Goal: Transaction & Acquisition: Book appointment/travel/reservation

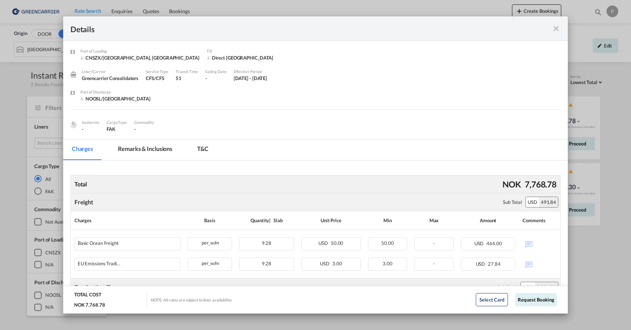
click at [556, 29] on md-icon "icon-close fg-AAA8AD m-0 cursor" at bounding box center [556, 28] width 9 height 9
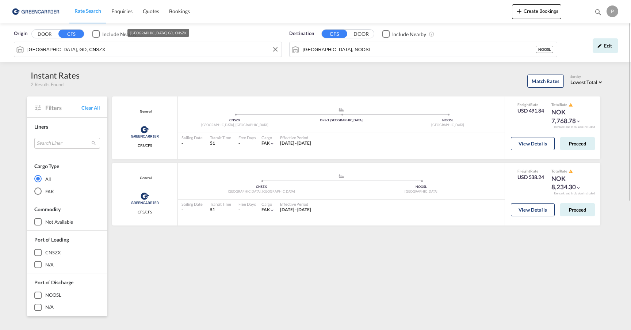
click at [87, 54] on input "[GEOGRAPHIC_DATA], GD, CNSZX" at bounding box center [152, 49] width 251 height 11
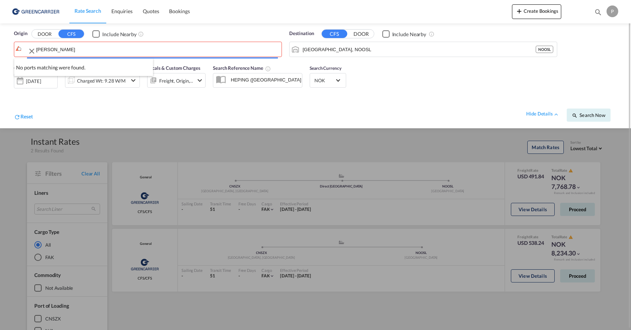
type input "Shang"
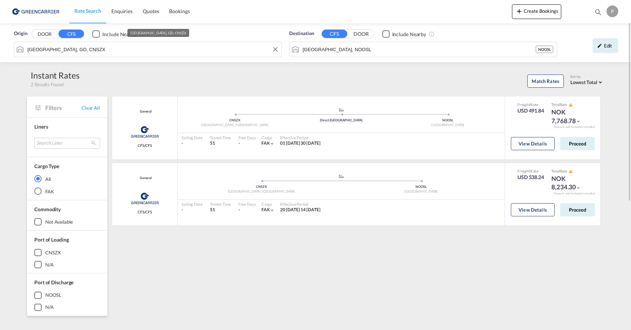
click at [138, 50] on input "[GEOGRAPHIC_DATA], GD, CNSZX" at bounding box center [152, 49] width 251 height 11
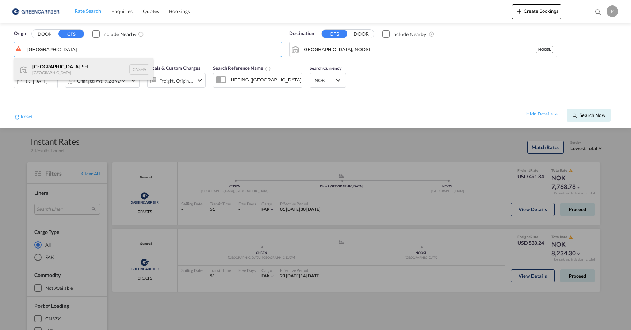
click at [83, 66] on div "[GEOGRAPHIC_DATA] , SH China CNSHA" at bounding box center [83, 69] width 139 height 22
type input "[GEOGRAPHIC_DATA], SH, CNSHA"
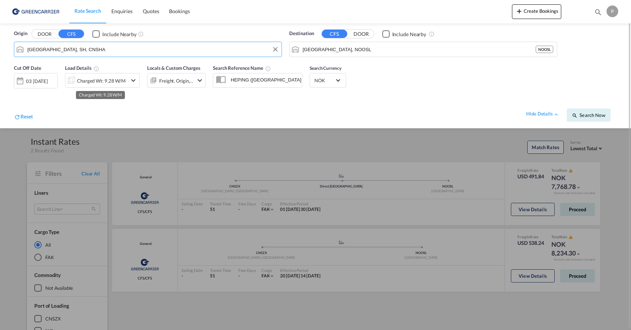
click at [98, 78] on div "Charged Wt: 9.28 W/M" at bounding box center [101, 81] width 49 height 10
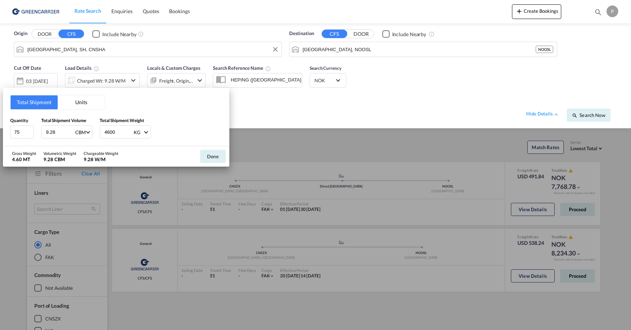
click at [81, 102] on button "Units" at bounding box center [81, 102] width 47 height 14
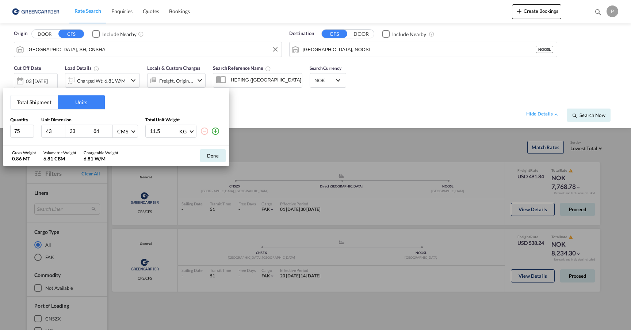
click at [41, 102] on button "Total Shipment" at bounding box center [34, 102] width 47 height 14
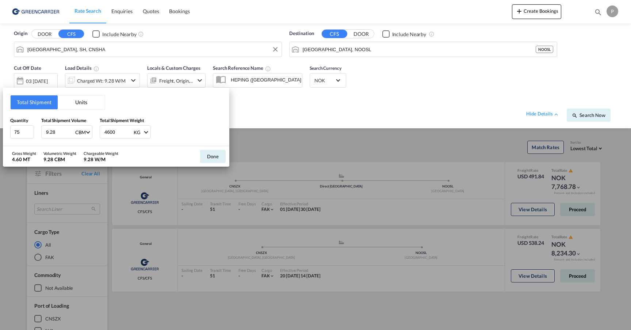
click at [62, 130] on input "9.28" at bounding box center [59, 132] width 29 height 12
type input "14"
click at [116, 134] on input "4600" at bounding box center [118, 132] width 29 height 12
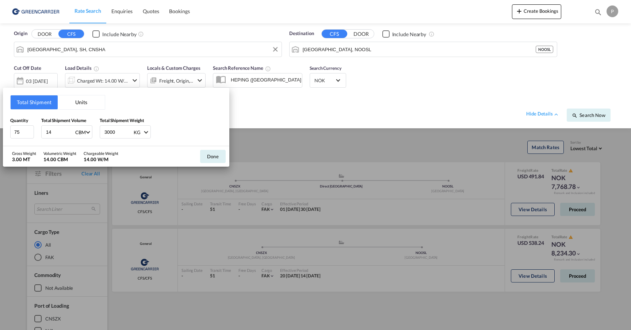
type input "3000"
click at [182, 130] on div "Quantity 75 Total Shipment Volume 14 CBM CBM CFT Total Shipment Weight 3000 KG …" at bounding box center [116, 128] width 212 height 22
click at [23, 132] on input "75" at bounding box center [22, 131] width 24 height 13
type input "1"
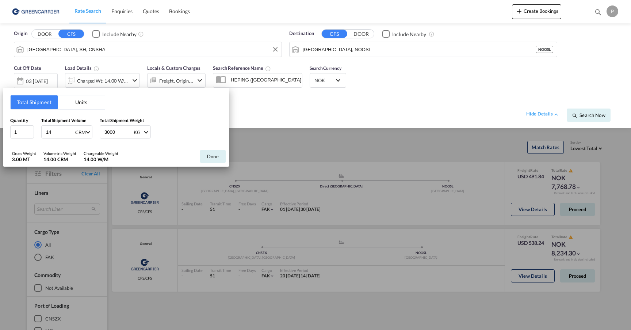
click at [188, 116] on div "Total Shipment Units Quantity 1 Total Shipment Volume 14 CBM CBM CFT Total Ship…" at bounding box center [116, 117] width 226 height 58
click at [211, 158] on button "Done" at bounding box center [213, 156] width 26 height 13
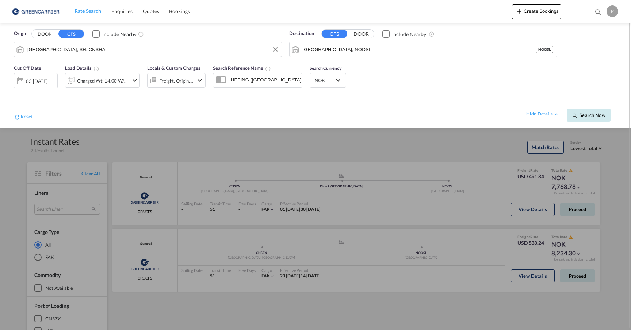
click at [593, 117] on span "Search Now" at bounding box center [588, 115] width 33 height 6
click at [36, 83] on div "03 [DATE]" at bounding box center [38, 80] width 22 height 7
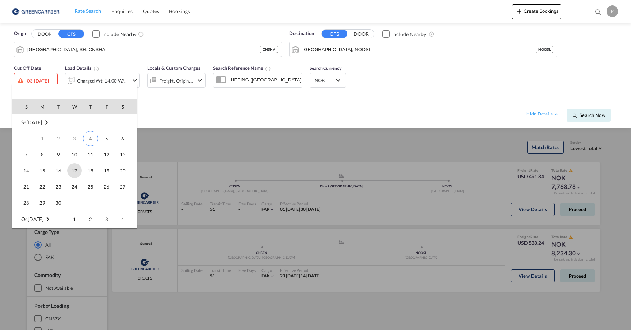
click at [76, 169] on span "17" at bounding box center [74, 170] width 15 height 15
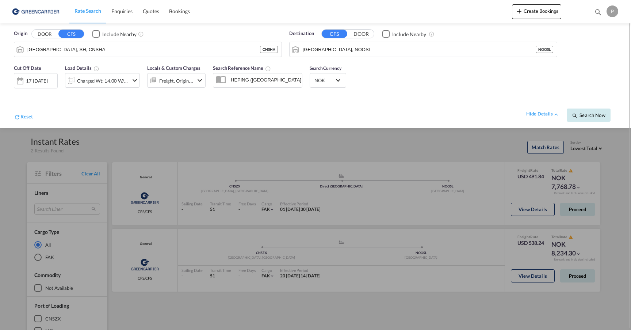
click at [593, 117] on span "Search Now" at bounding box center [588, 115] width 33 height 6
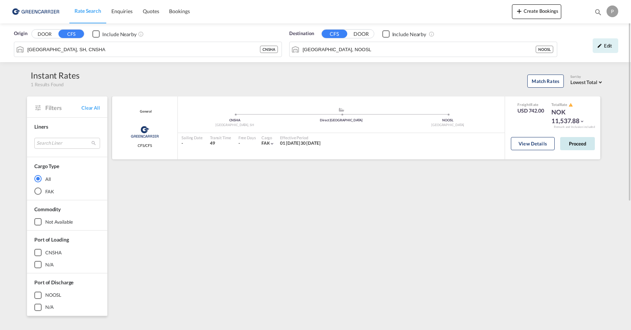
click at [582, 146] on button "Proceed" at bounding box center [577, 143] width 35 height 13
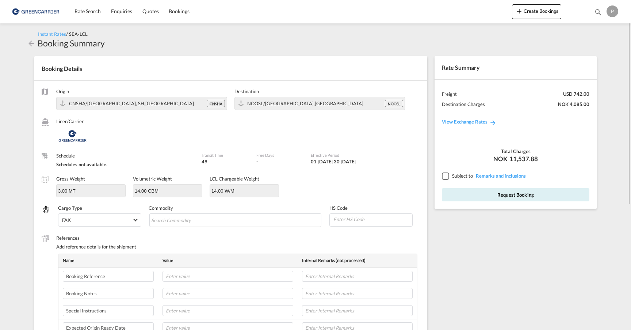
click at [445, 175] on div at bounding box center [445, 175] width 7 height 7
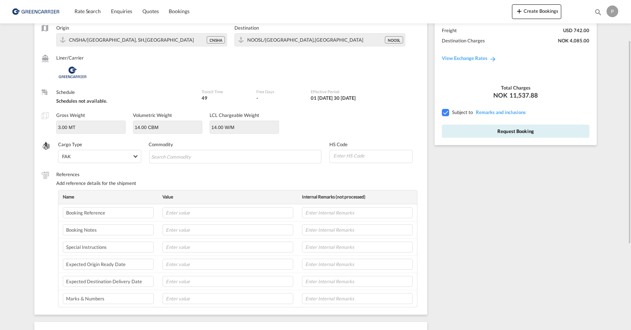
scroll to position [64, 0]
click at [199, 212] on input "text" at bounding box center [228, 212] width 131 height 11
type input "Kaizen ref"
paste input "22482"
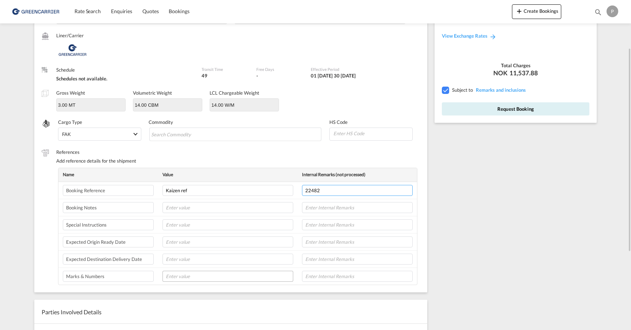
scroll to position [67, 0]
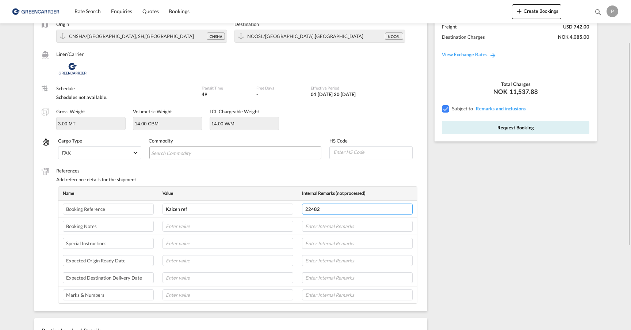
type input "22482"
click at [224, 154] on md-chips-wrap "Chips container with autocompletion. Enter the text area, type text to search, …" at bounding box center [235, 152] width 172 height 13
click at [370, 152] on input at bounding box center [373, 151] width 80 height 11
type input "70109029"
click at [187, 149] on input "Chips input." at bounding box center [184, 153] width 67 height 12
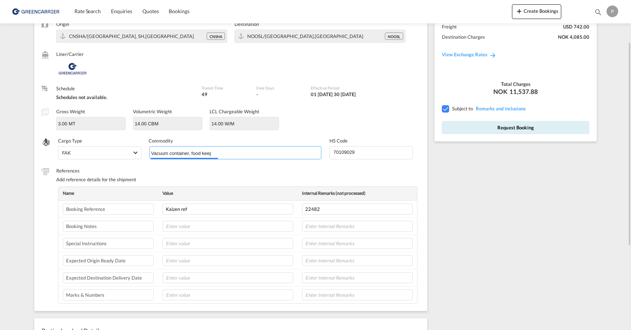
type input "Vacuum container, food keeping"
click at [295, 172] on label "References" at bounding box center [238, 170] width 364 height 7
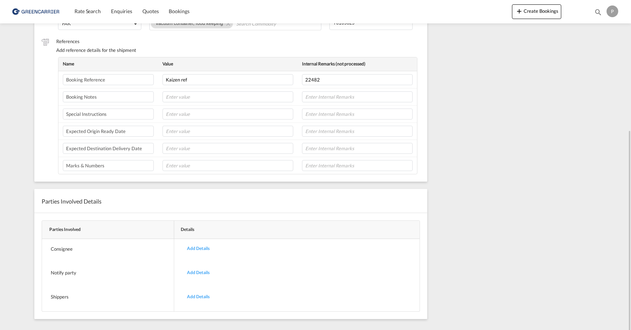
scroll to position [203, 0]
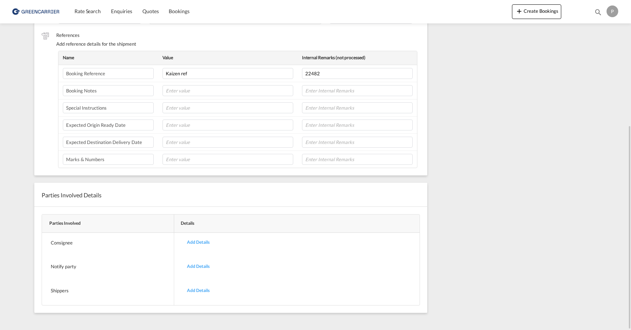
click at [205, 239] on div "Add Details" at bounding box center [199, 242] width 34 height 17
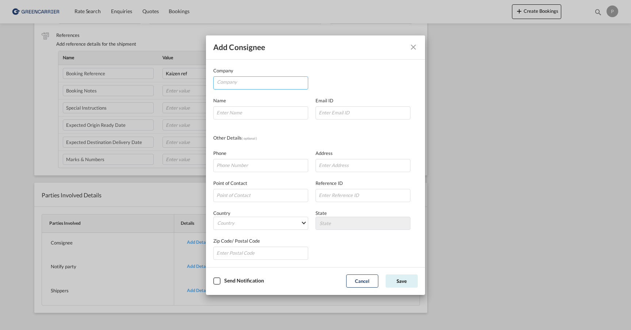
click at [275, 83] on input "Company" at bounding box center [262, 82] width 91 height 11
paste input "SHANGHAI REAL TRADING CO., LTD"
type input "SHANGHAI REAL TRADING CO., LTD"
paste input "Star"
type input "Star"
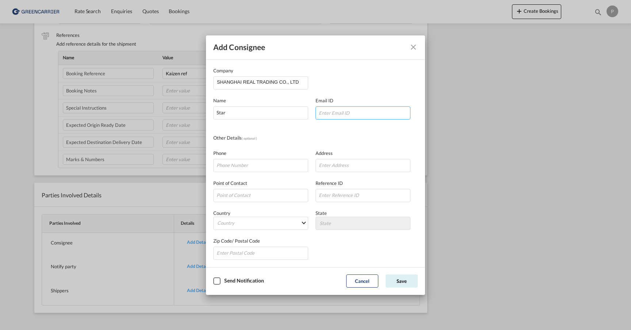
paste input "mailto:[EMAIL_ADDRESS][DOMAIN_NAME]"
click at [332, 113] on input "mailto:[EMAIL_ADDRESS][DOMAIN_NAME]" at bounding box center [363, 112] width 95 height 13
type input "[EMAIL_ADDRESS][DOMAIN_NAME]"
click at [322, 140] on div "Other Details ( optional )" at bounding box center [315, 138] width 205 height 8
paste input "0086-13918754578"
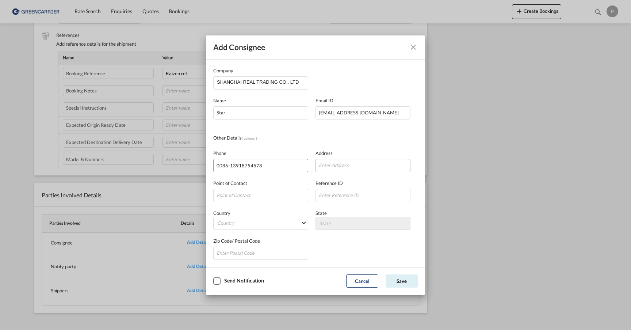
type input "0086-13918754578"
paste input "ROOM3001/3005,3F,NO.815"
paste input "[PERSON_NAME][GEOGRAPHIC_DATA]"
type input "[STREET_ADDRESS][PERSON_NAME],"
paste input "2000082"
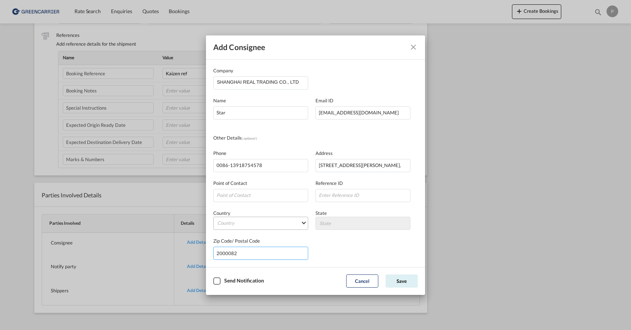
type input "2000082"
click at [256, 223] on md-select "Country [GEOGRAPHIC_DATA] [GEOGRAPHIC_DATA] [GEOGRAPHIC_DATA] [US_STATE] [GEOGR…" at bounding box center [260, 223] width 95 height 13
type md-option "[GEOGRAPHIC_DATA]"
type md-option "[PERSON_NAME]"
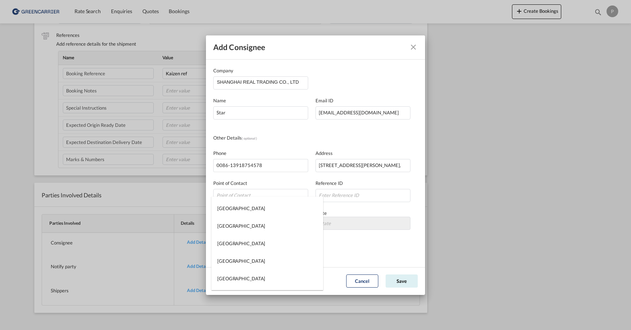
scroll to position [716, 0]
type md-option "[GEOGRAPHIC_DATA]"
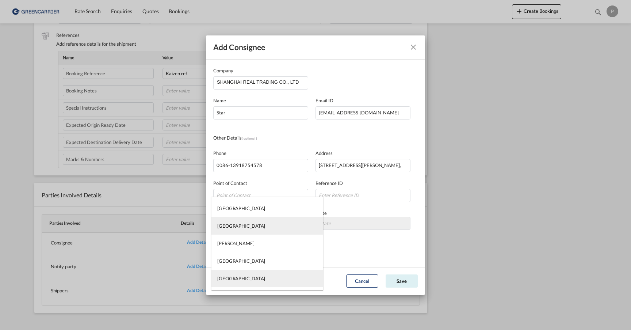
type md-option "[GEOGRAPHIC_DATA]"
click at [235, 276] on md-option "[GEOGRAPHIC_DATA]" at bounding box center [267, 279] width 112 height 18
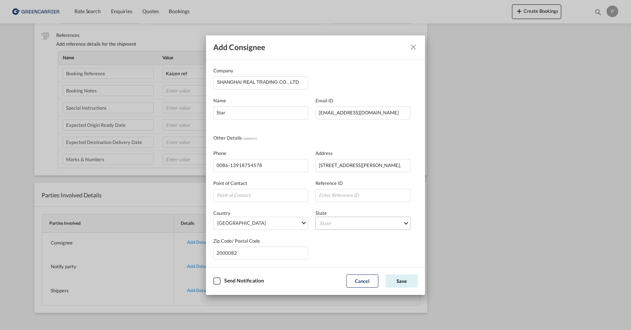
click at [375, 221] on md-select "State [GEOGRAPHIC_DATA] [GEOGRAPHIC_DATA] [GEOGRAPHIC_DATA] [PERSON_NAME][GEOGR…" at bounding box center [363, 223] width 95 height 13
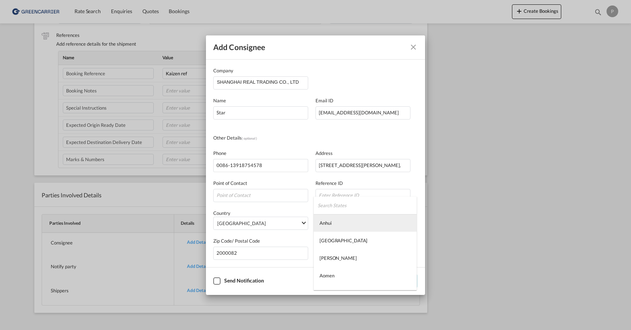
type md-option "Anhui"
type md-option "[GEOGRAPHIC_DATA]"
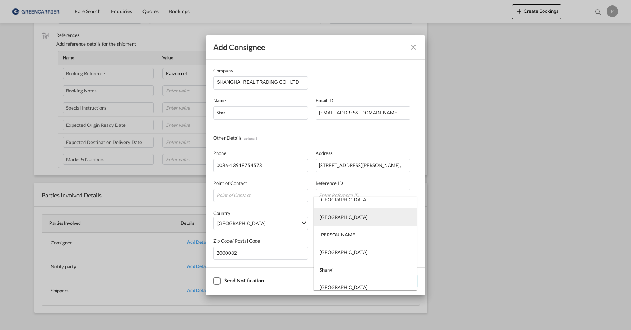
scroll to position [545, 0]
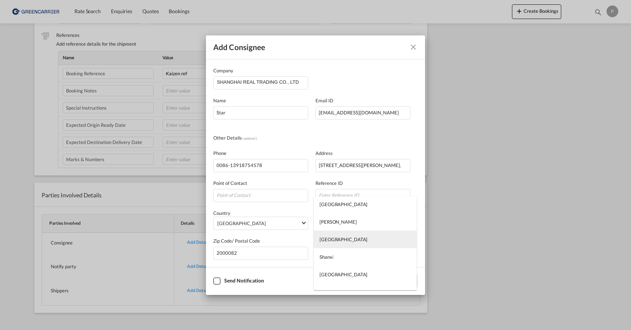
click at [343, 240] on md-option "[GEOGRAPHIC_DATA]" at bounding box center [365, 239] width 103 height 18
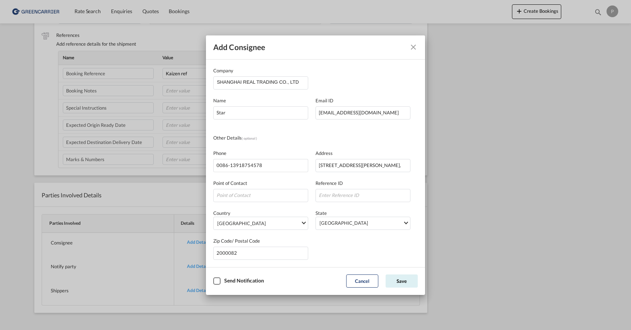
click at [217, 282] on div "Checkbox No Ink" at bounding box center [216, 280] width 7 height 7
click at [218, 281] on div "Checkbox No Ink" at bounding box center [216, 280] width 7 height 7
click at [403, 280] on button "Save" at bounding box center [402, 280] width 32 height 13
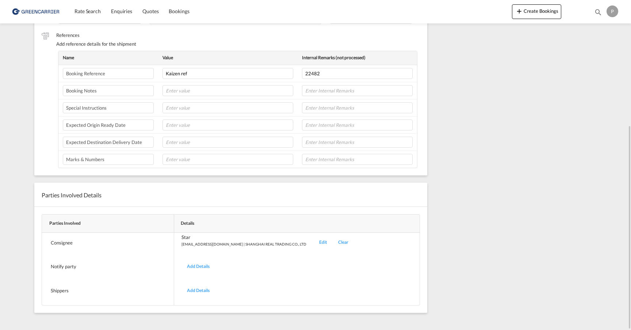
click at [198, 266] on div "Add Details" at bounding box center [199, 266] width 34 height 17
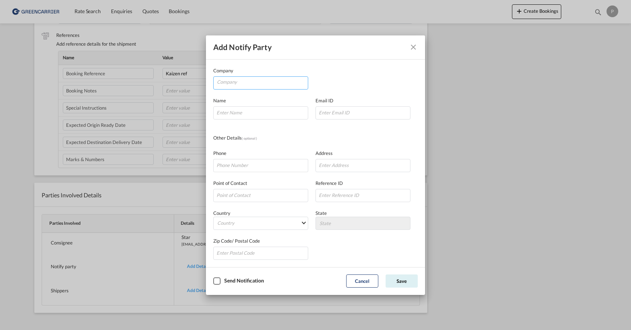
click at [268, 85] on input "Company" at bounding box center [262, 82] width 91 height 11
click at [306, 102] on li "Kaizen Shipping AS" at bounding box center [262, 100] width 91 height 18
type input "Kaizen Shipping AS"
type input "[EMAIL_ADDRESS][DOMAIN_NAME]"
type input "[PHONE_NUMBER]"
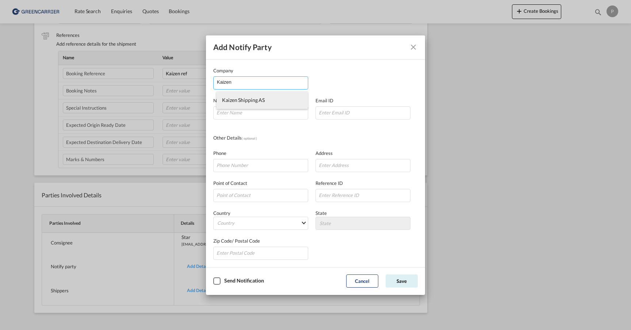
type input "[STREET_ADDRESS]"
type input "1423"
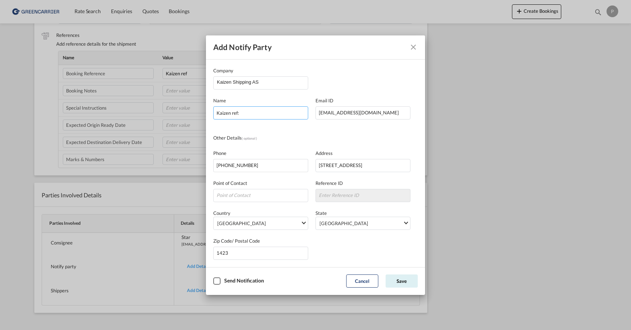
paste input "22482"
type input "Kaizen ref: 22482"
click at [217, 282] on div "Checkbox No Ink" at bounding box center [216, 280] width 7 height 7
drag, startPoint x: 374, startPoint y: 163, endPoint x: 294, endPoint y: 161, distance: 79.7
type input "[PERSON_NAME][STREET_ADDRESS]"
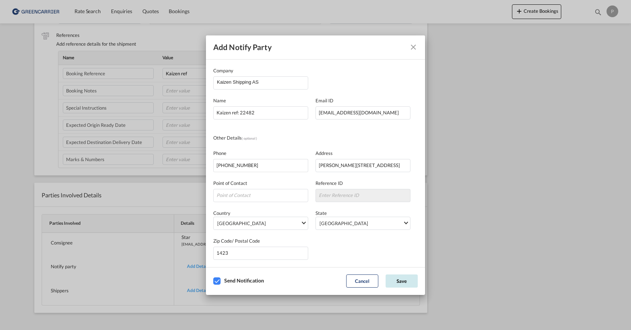
click at [405, 280] on button "Save" at bounding box center [402, 280] width 32 height 13
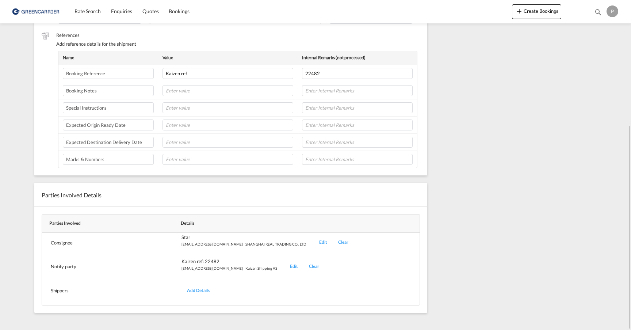
click at [314, 240] on div "Edit" at bounding box center [323, 242] width 19 height 17
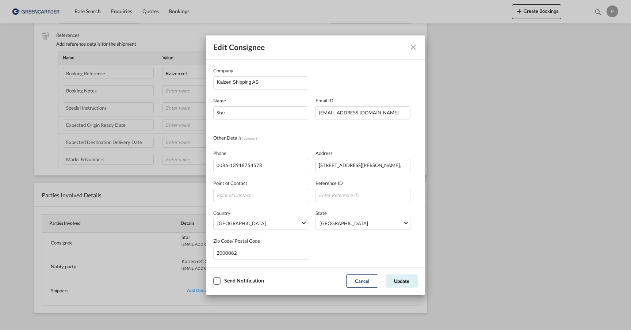
scroll to position [0, 0]
click at [413, 45] on md-icon "Close dialog" at bounding box center [413, 47] width 9 height 9
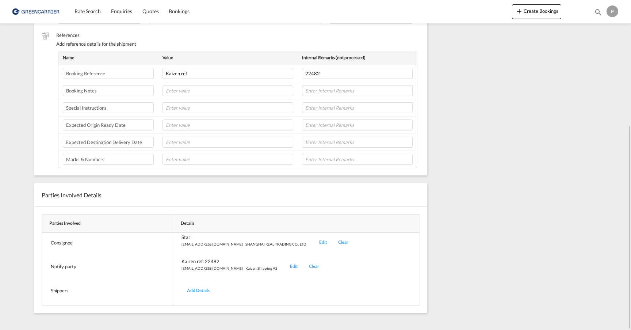
click at [314, 241] on div "Edit" at bounding box center [323, 242] width 19 height 17
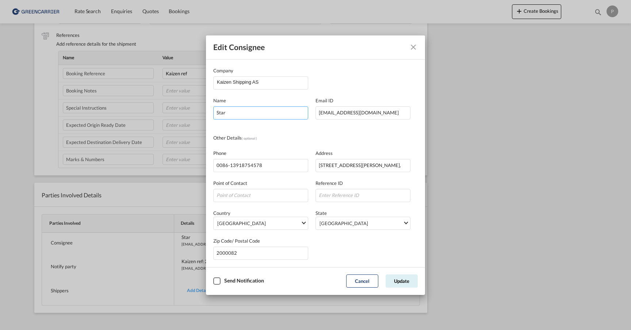
click at [248, 111] on input "Star" at bounding box center [260, 112] width 95 height 13
click at [362, 281] on button "Cancel" at bounding box center [362, 280] width 32 height 13
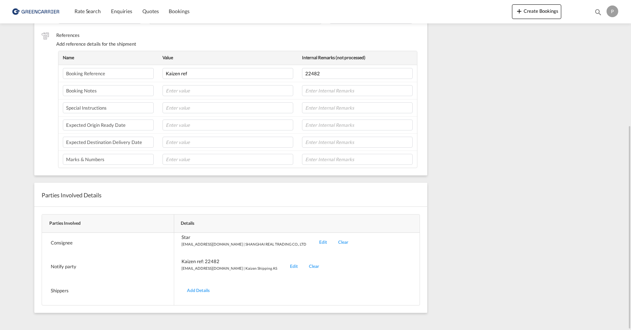
click at [198, 289] on div "Add Details" at bounding box center [199, 290] width 34 height 17
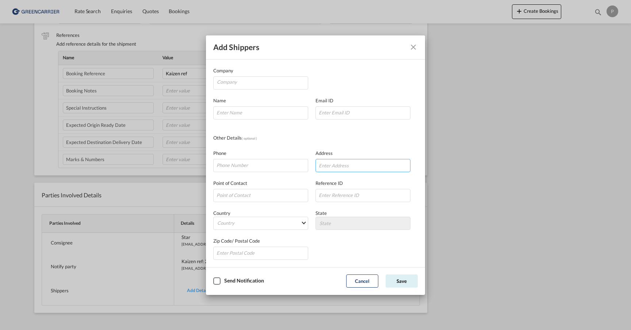
paste input "[STREET_ADDRESS][PERSON_NAME],"
type input "[STREET_ADDRESS][PERSON_NAME],"
click at [405, 279] on button "Save" at bounding box center [402, 280] width 32 height 13
type input "Star"
click at [367, 117] on input "Company Name Email ..." at bounding box center [363, 112] width 95 height 13
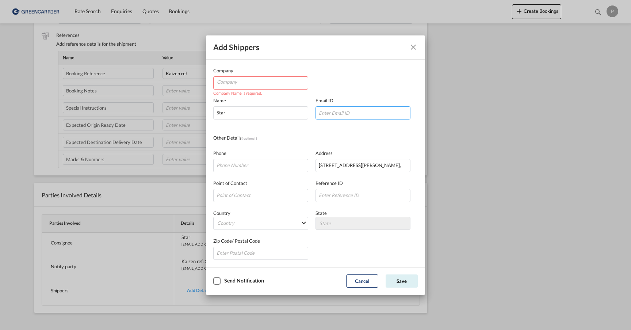
paste input "mailto:[EMAIL_ADDRESS][DOMAIN_NAME]"
click at [333, 113] on input "mailto:[EMAIL_ADDRESS][DOMAIN_NAME]" at bounding box center [363, 112] width 95 height 13
type input "[EMAIL_ADDRESS][DOMAIN_NAME]"
click at [361, 131] on div "Company Company Name is required. Name Star Email ID [EMAIL_ADDRESS][DOMAIN_NAM…" at bounding box center [315, 163] width 205 height 193
click at [274, 83] on input "Company" at bounding box center [262, 82] width 91 height 11
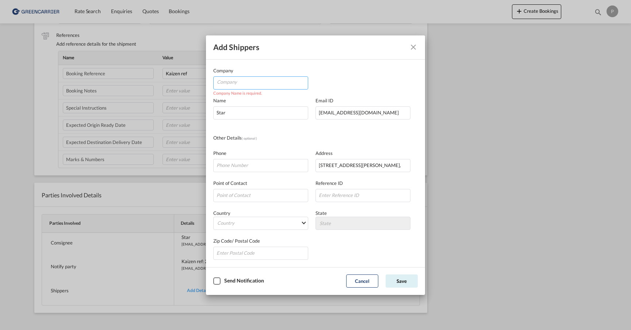
paste input "SHANGHAI REAL TRADING CO., LTD"
type input "SHANGHAI REAL TRADING CO., LTD"
click at [382, 76] on div "Company SHANGHAI REAL TRADING CO., LTD" at bounding box center [315, 78] width 205 height 23
click at [406, 282] on button "Save" at bounding box center [402, 280] width 32 height 13
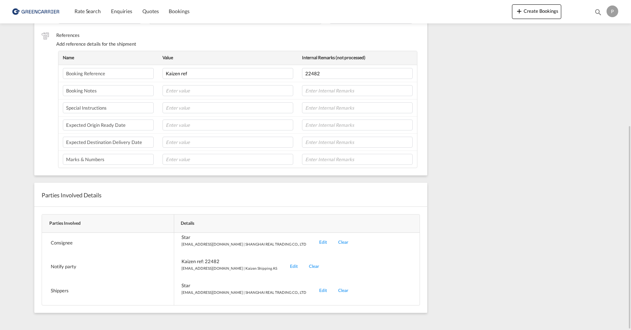
click at [314, 239] on div "Edit" at bounding box center [323, 242] width 19 height 17
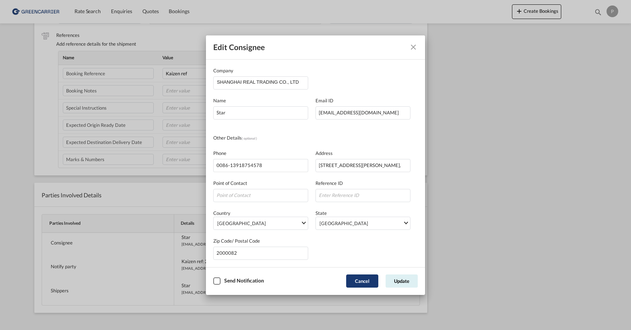
click at [359, 280] on button "Cancel" at bounding box center [362, 280] width 32 height 13
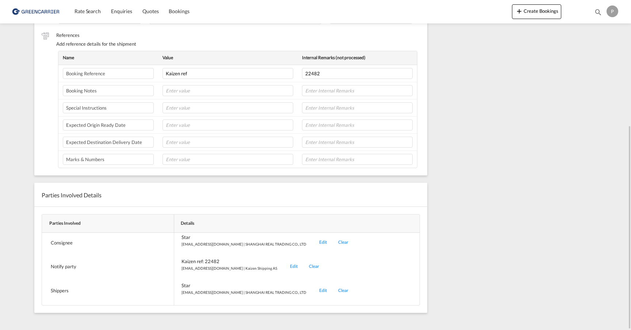
click at [314, 287] on div "Edit" at bounding box center [323, 290] width 19 height 17
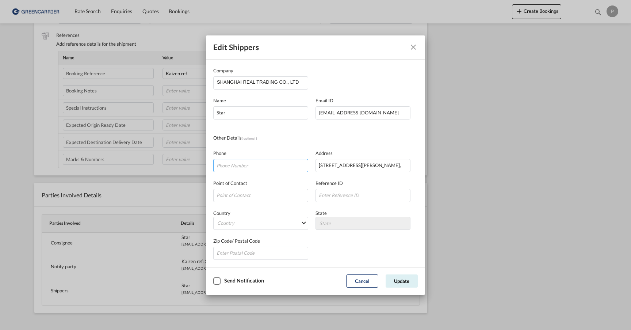
paste input "0086-13918754578"
type input "0086-13918754578"
click at [401, 278] on button "Update" at bounding box center [402, 280] width 32 height 13
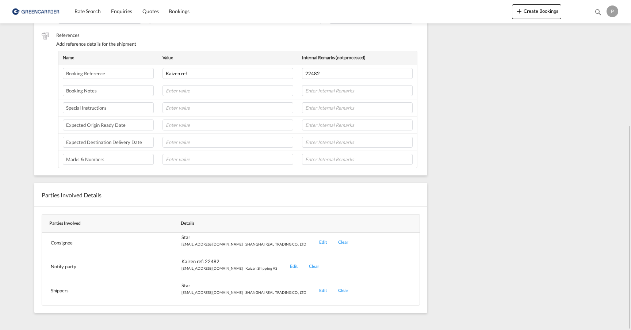
click at [314, 240] on div "Edit" at bounding box center [323, 242] width 19 height 17
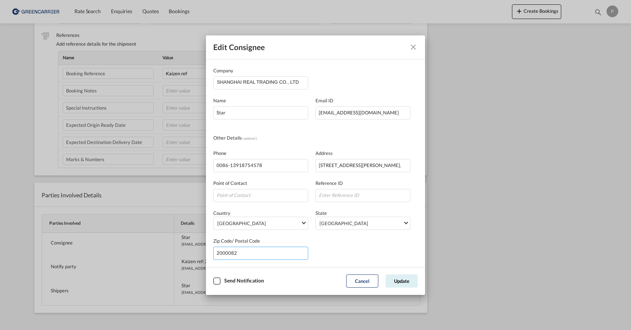
click at [258, 248] on input "2000082" at bounding box center [260, 253] width 95 height 13
click at [363, 281] on button "Cancel" at bounding box center [362, 280] width 32 height 13
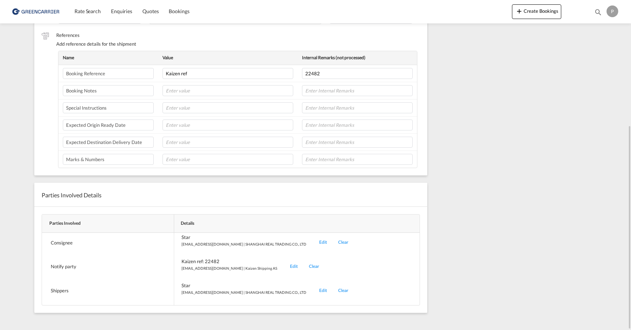
click at [314, 289] on div "Edit" at bounding box center [323, 290] width 19 height 17
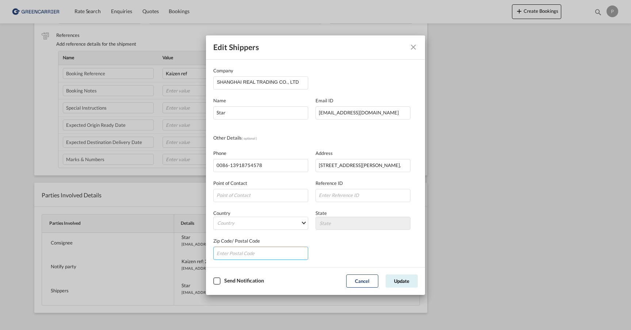
paste input "2000082"
type input "2000082"
click at [407, 280] on button "Update" at bounding box center [402, 280] width 32 height 13
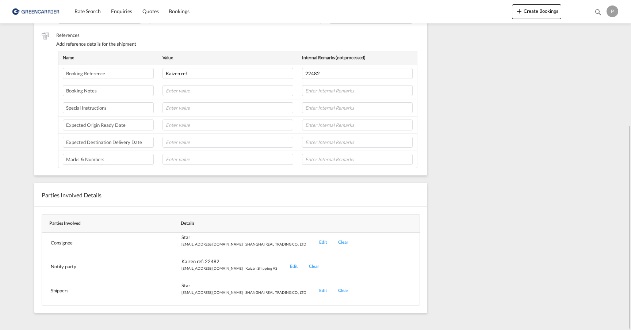
click at [314, 239] on div "Edit" at bounding box center [323, 242] width 19 height 17
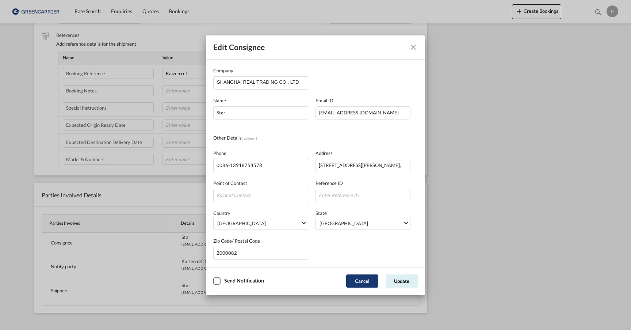
click at [358, 278] on button "Cancel" at bounding box center [362, 280] width 32 height 13
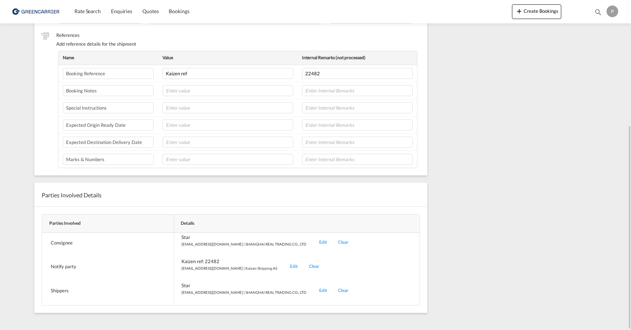
click at [314, 286] on div "Edit" at bounding box center [323, 290] width 19 height 17
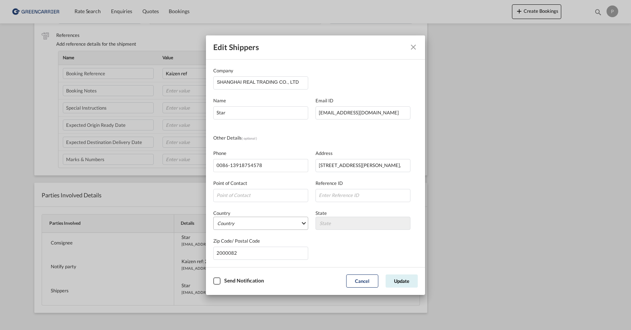
click at [279, 224] on md-select "Country [GEOGRAPHIC_DATA] [GEOGRAPHIC_DATA] [GEOGRAPHIC_DATA] [US_STATE] [GEOGR…" at bounding box center [260, 223] width 95 height 13
type md-option "[GEOGRAPHIC_DATA]"
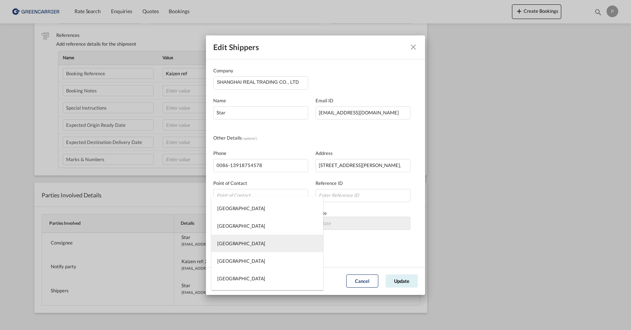
type md-option "[GEOGRAPHIC_DATA]"
type md-option "[PERSON_NAME]"
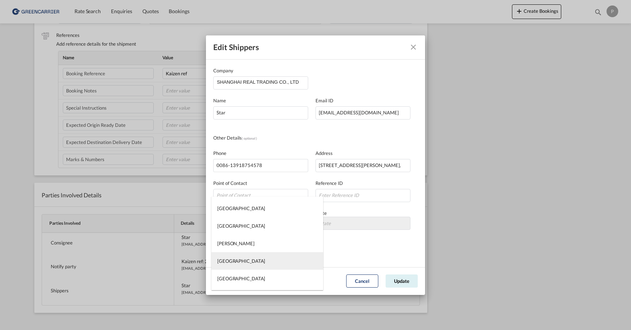
type md-option "[GEOGRAPHIC_DATA]"
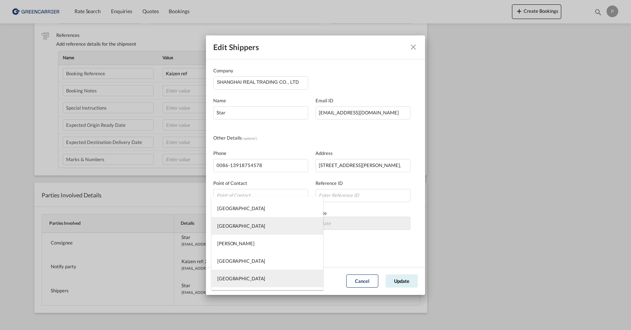
type md-option "[GEOGRAPHIC_DATA]"
click at [251, 277] on md-option "[GEOGRAPHIC_DATA]" at bounding box center [267, 279] width 112 height 18
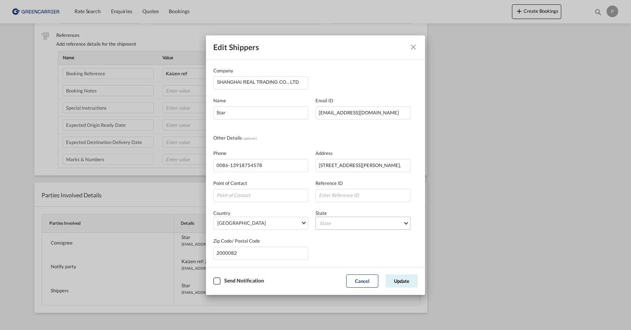
click at [368, 221] on md-select "State [GEOGRAPHIC_DATA] [GEOGRAPHIC_DATA] [GEOGRAPHIC_DATA] [PERSON_NAME][GEOGR…" at bounding box center [363, 223] width 95 height 13
type md-option "Anhui"
type md-option "[GEOGRAPHIC_DATA]"
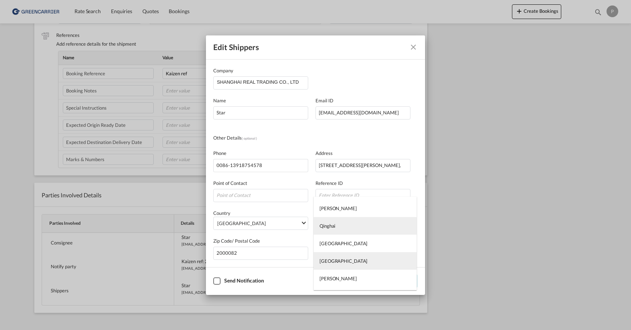
type md-option "[GEOGRAPHIC_DATA]"
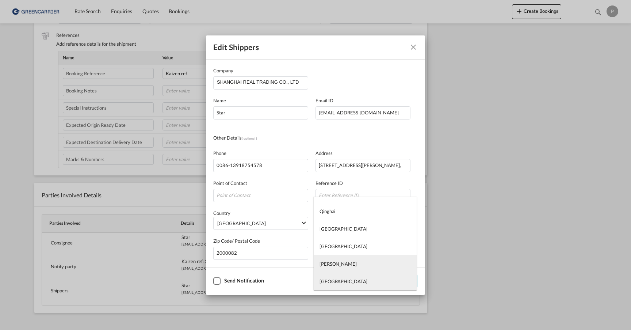
scroll to position [503, 0]
click at [359, 263] on md-option "[PERSON_NAME]" at bounding box center [365, 264] width 103 height 18
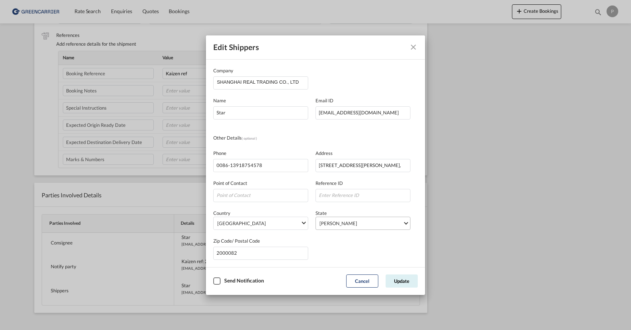
click at [373, 225] on span "[PERSON_NAME]" at bounding box center [361, 223] width 83 height 7
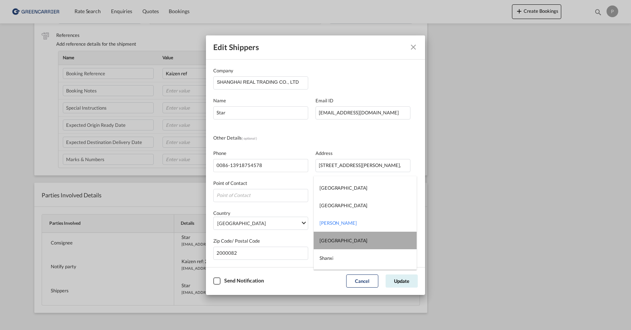
click at [352, 244] on md-option "[GEOGRAPHIC_DATA]" at bounding box center [365, 241] width 103 height 18
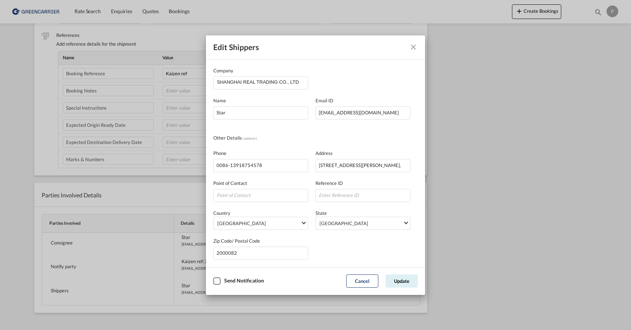
click at [217, 281] on div "Checkbox No Ink" at bounding box center [216, 280] width 7 height 7
click at [402, 284] on button "Update" at bounding box center [402, 280] width 32 height 13
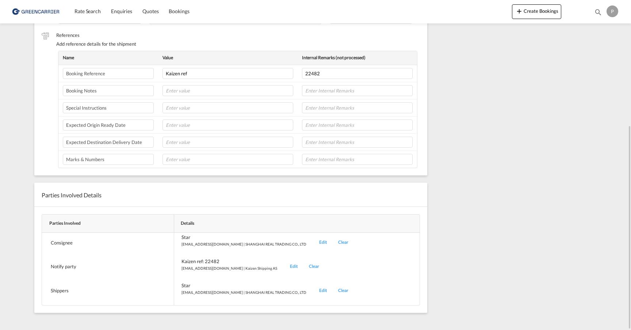
click at [314, 241] on div "Edit" at bounding box center [323, 242] width 19 height 17
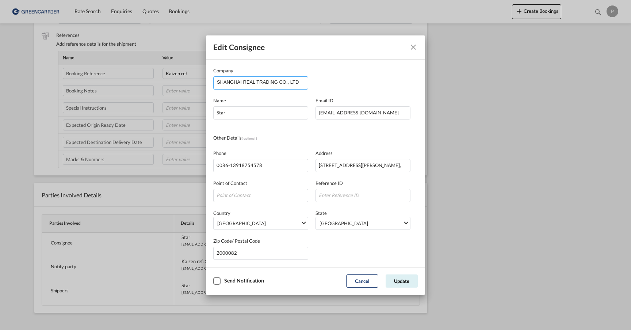
click at [305, 81] on input "SHANGHAI REAL TRADING CO., LTD" at bounding box center [262, 82] width 91 height 11
type input "NORDIVA - KVEFIV AS"
click at [373, 78] on div "Company NORDIVA - KVEFIV AS" at bounding box center [315, 78] width 205 height 23
click at [263, 113] on input "Star" at bounding box center [260, 112] width 95 height 13
click at [270, 113] on input "[PERSON_NAME]" at bounding box center [260, 112] width 95 height 13
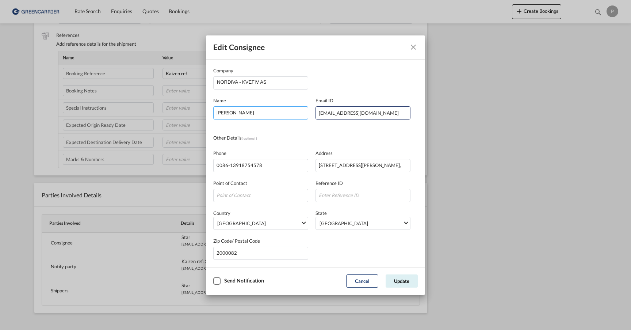
click at [270, 113] on input "[PERSON_NAME]" at bounding box center [260, 112] width 95 height 13
paste input "Fiveland Seim"
type input "[PERSON_NAME]im"
click at [279, 168] on input "0086-13918754578" at bounding box center [260, 165] width 95 height 13
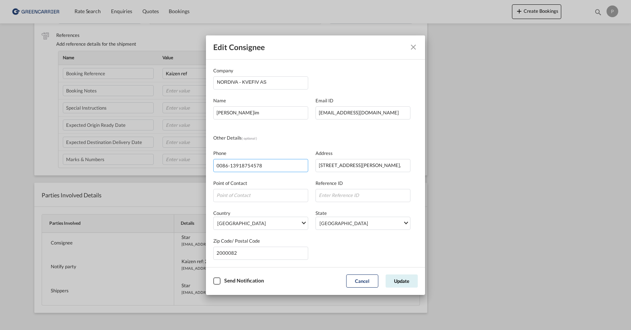
paste input "95295215"
type input "95295215"
paste input "Kong [PERSON_NAME]"
type input "Kong [PERSON_NAME] veg 40"
click at [251, 222] on span "[GEOGRAPHIC_DATA]" at bounding box center [258, 223] width 83 height 7
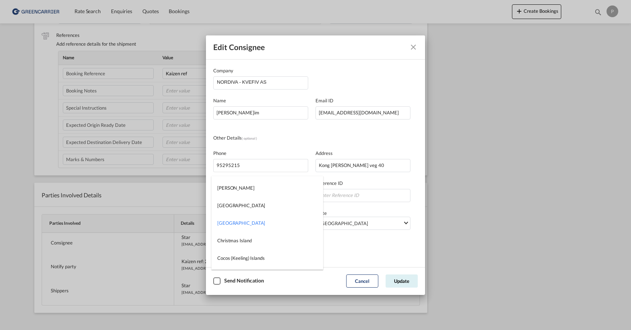
type md-option "[GEOGRAPHIC_DATA]"
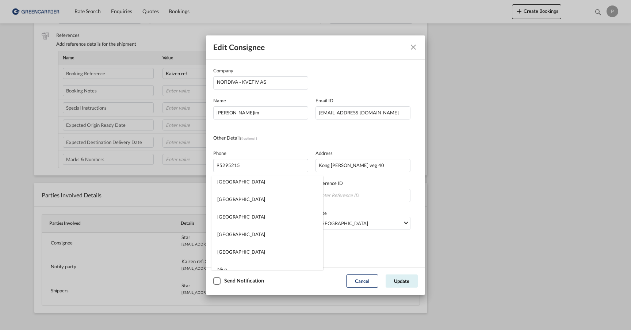
type md-option "[GEOGRAPHIC_DATA]"
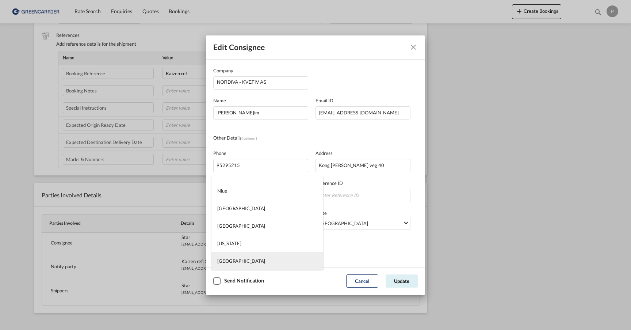
click at [235, 257] on md-option "[GEOGRAPHIC_DATA]" at bounding box center [267, 261] width 112 height 18
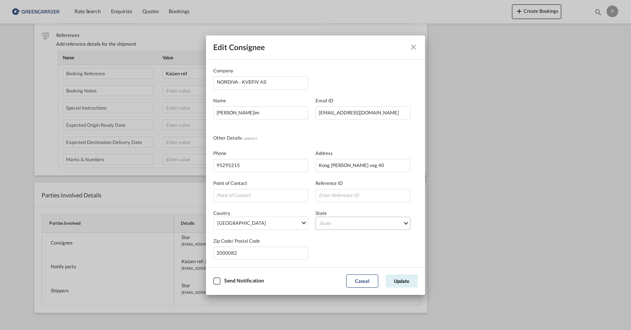
click at [349, 222] on md-select "State [GEOGRAPHIC_DATA] [GEOGRAPHIC_DATA] [GEOGRAPHIC_DATA] [GEOGRAPHIC_DATA] […" at bounding box center [363, 223] width 95 height 13
type md-option "[GEOGRAPHIC_DATA]"
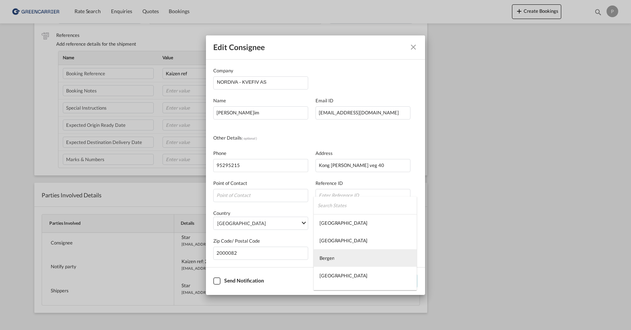
type md-option "Bergen"
click at [349, 178] on md-backdrop at bounding box center [315, 165] width 631 height 330
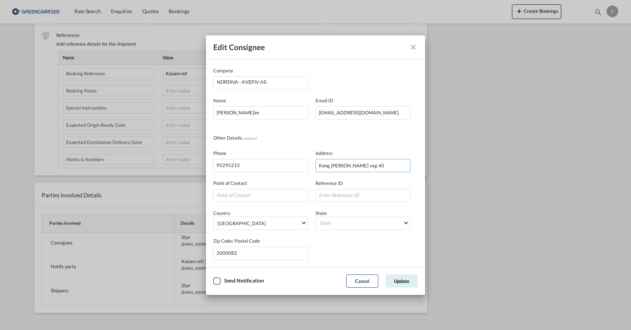
click at [373, 166] on input "Kong [PERSON_NAME] veg 40" at bounding box center [363, 165] width 95 height 13
type input "Kong [PERSON_NAME] veg 45"
click at [265, 251] on input "2000082" at bounding box center [260, 253] width 95 height 13
paste input "4345"
type input "4345"
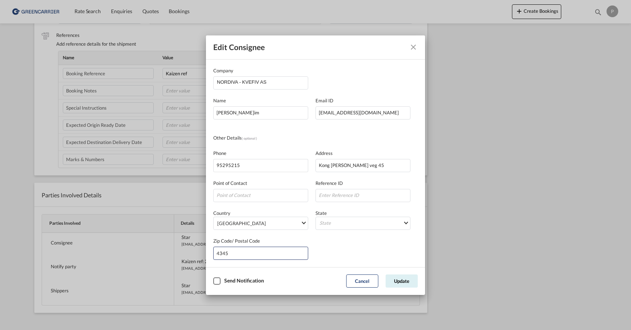
click at [364, 240] on div "Zip Code/ Postal Code 4345" at bounding box center [315, 245] width 205 height 30
click at [391, 109] on input "[EMAIL_ADDRESS][DOMAIN_NAME]" at bounding box center [363, 112] width 95 height 13
paste input "[EMAIL_ADDRESS][DOMAIN_NAME]"
type input "[EMAIL_ADDRESS][DOMAIN_NAME]"
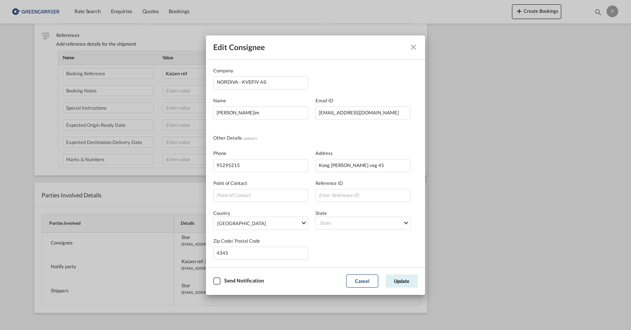
click at [382, 139] on div "Other Details ( optional )" at bounding box center [315, 138] width 205 height 8
click at [402, 280] on button "Update" at bounding box center [402, 280] width 32 height 13
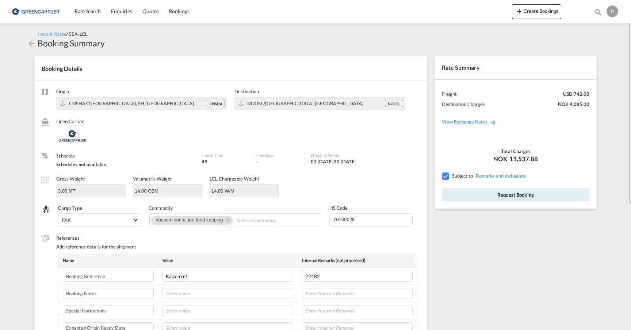
scroll to position [0, 0]
click at [529, 196] on button "Request Booking" at bounding box center [516, 194] width 148 height 13
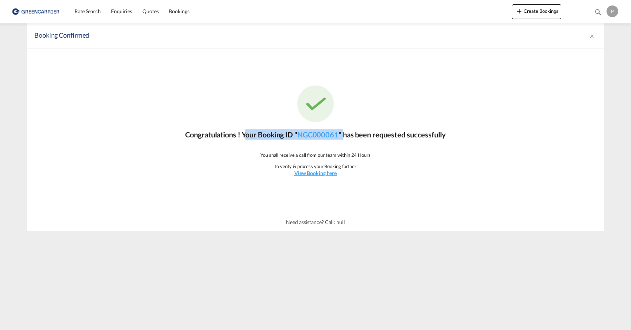
drag, startPoint x: 345, startPoint y: 132, endPoint x: 241, endPoint y: 134, distance: 104.5
click at [241, 134] on p "Congratulations ! Your Booking ID " NGC000061 " has been requested successfully" at bounding box center [315, 134] width 260 height 10
copy p "Your Booking ID " NGC000061 ""
